Goal: Navigation & Orientation: Find specific page/section

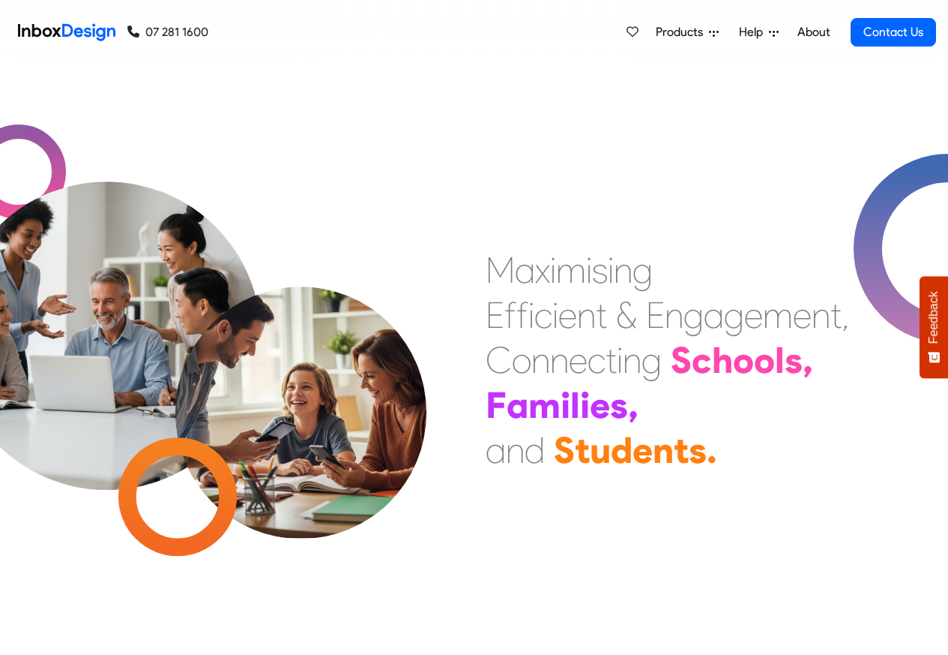
click at [667, 32] on span "Products" at bounding box center [682, 32] width 53 height 18
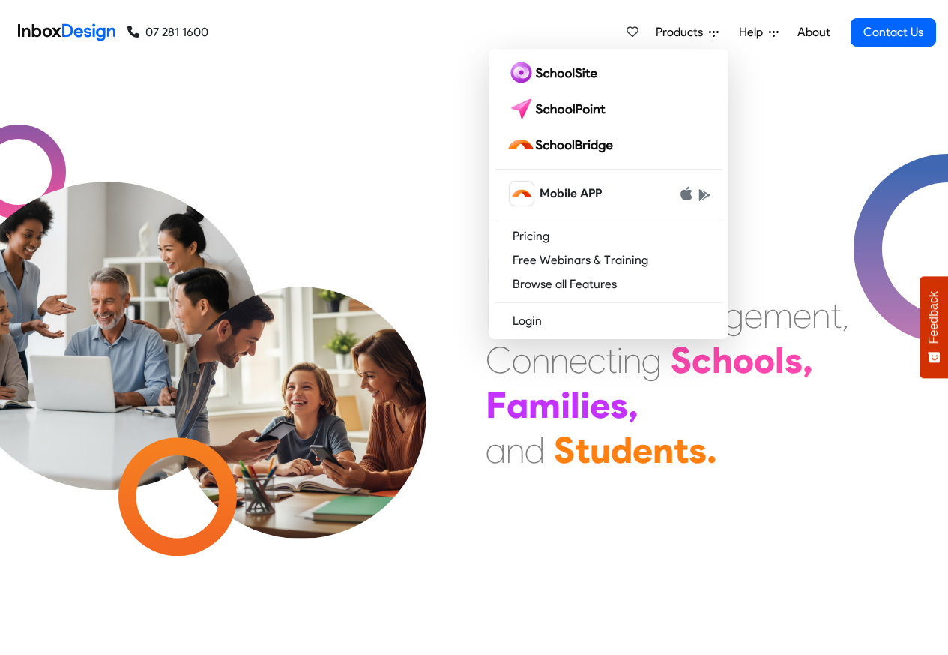
click at [815, 32] on link "About" at bounding box center [813, 32] width 41 height 30
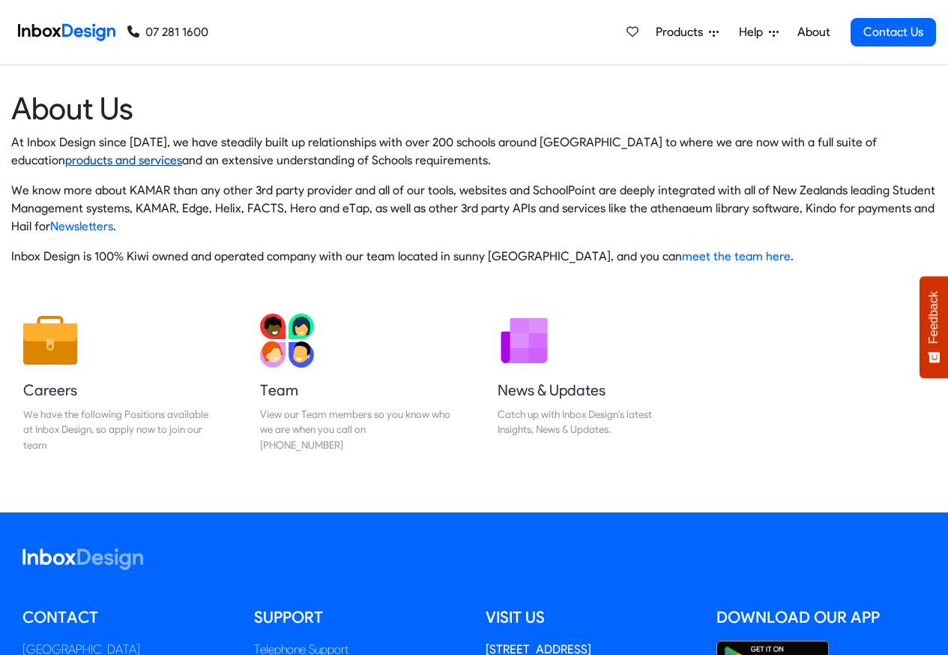
click at [65, 160] on link "products and services" at bounding box center [123, 160] width 117 height 14
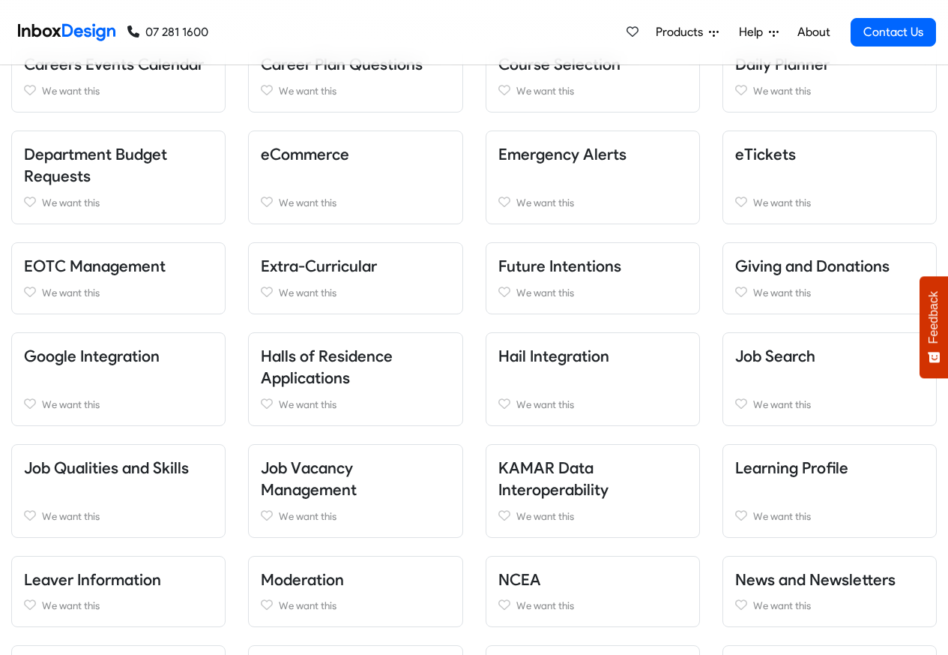
scroll to position [630, 0]
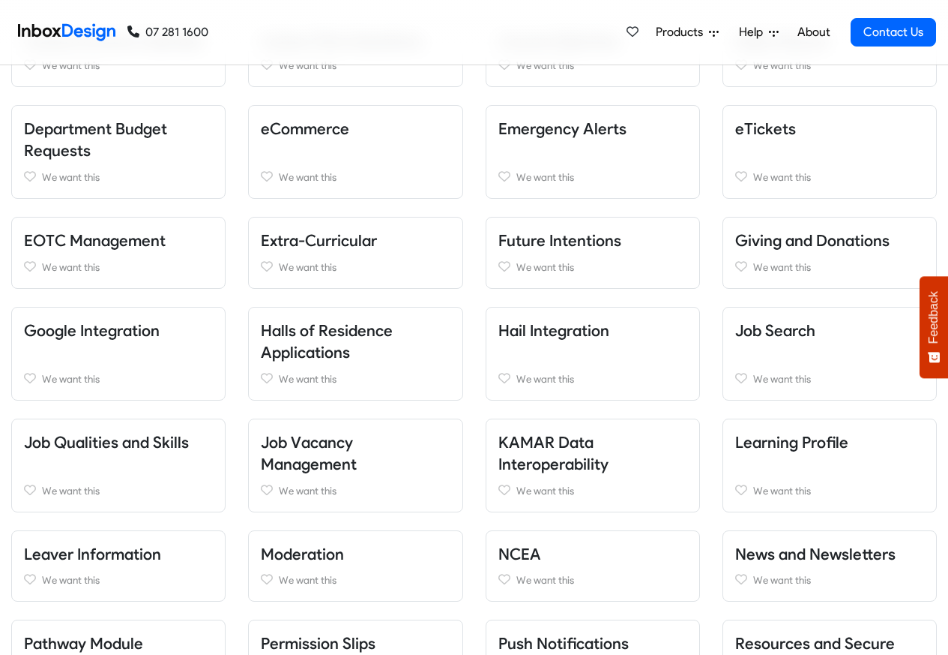
click at [75, 29] on img at bounding box center [66, 32] width 97 height 30
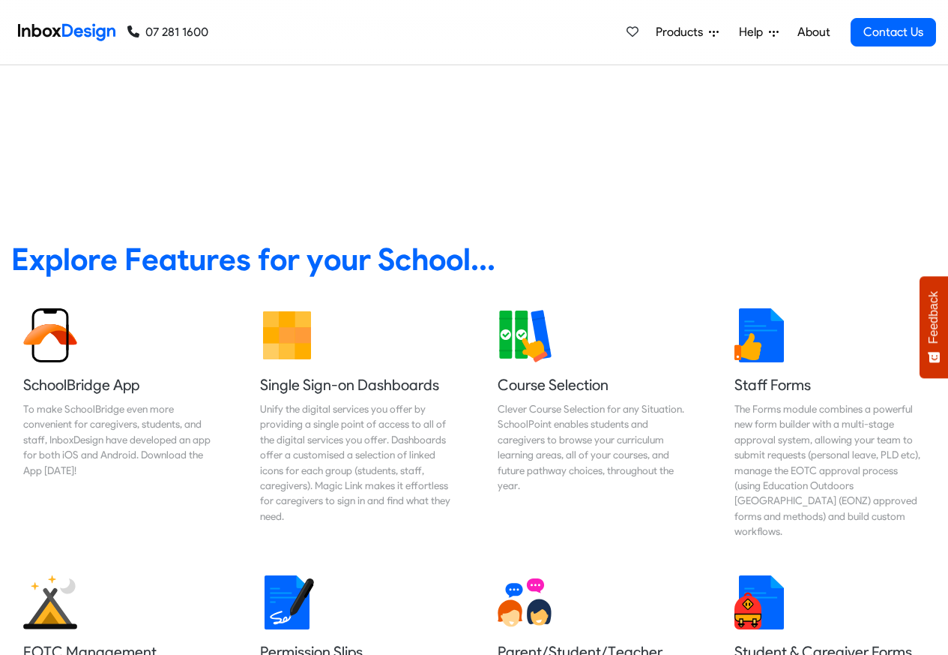
scroll to position [270, 0]
